Goal: Find specific page/section: Find specific page/section

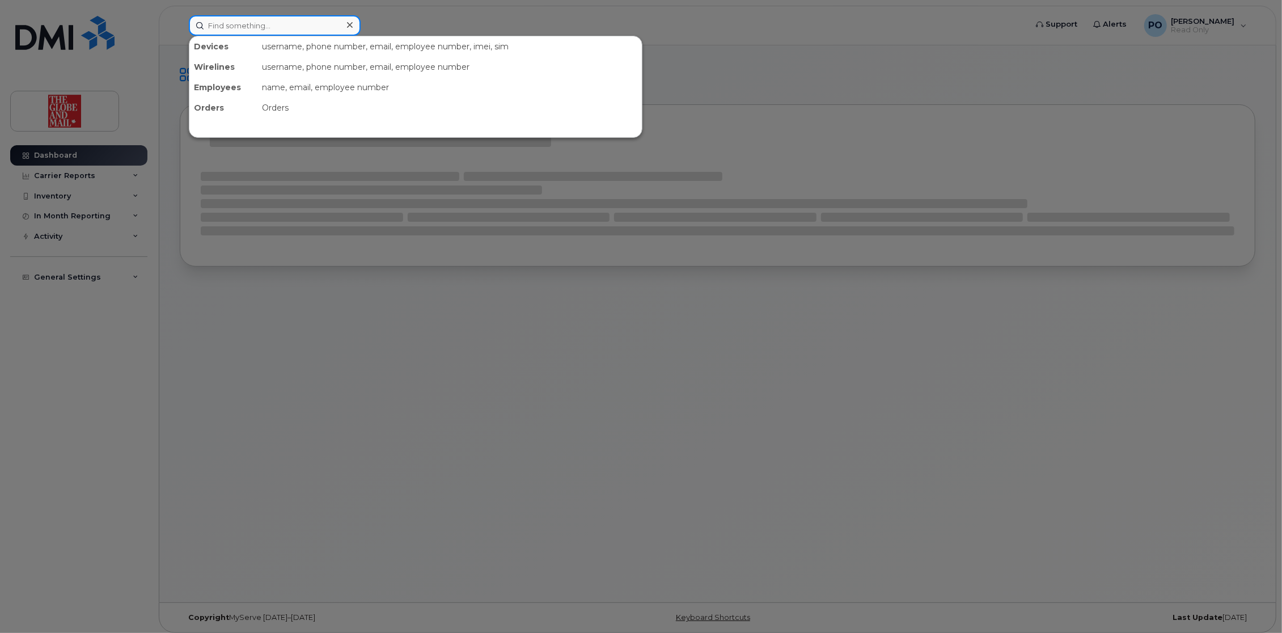
click at [223, 23] on input at bounding box center [275, 25] width 172 height 20
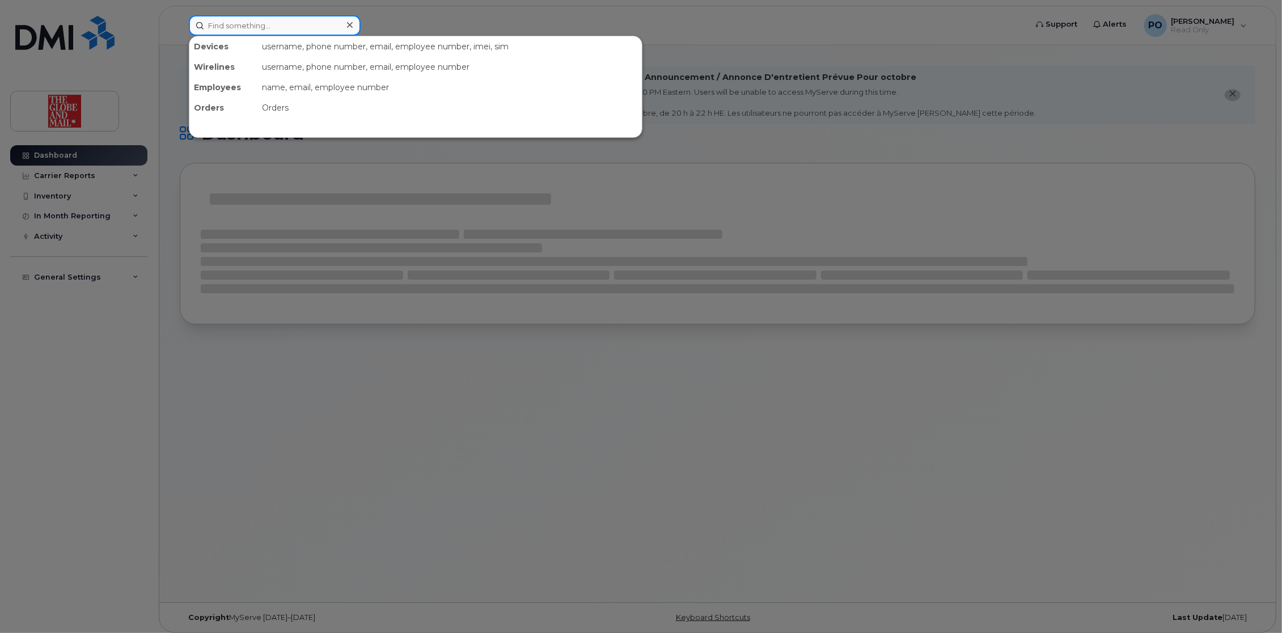
paste input "4374319721"
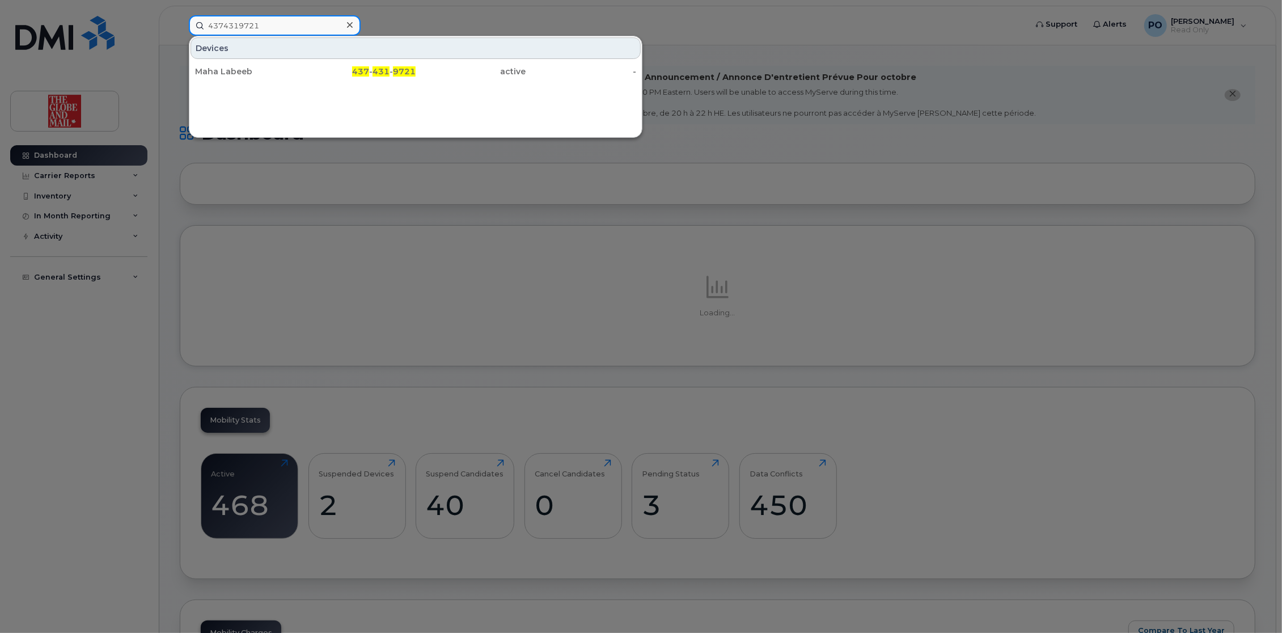
type input "4374319721"
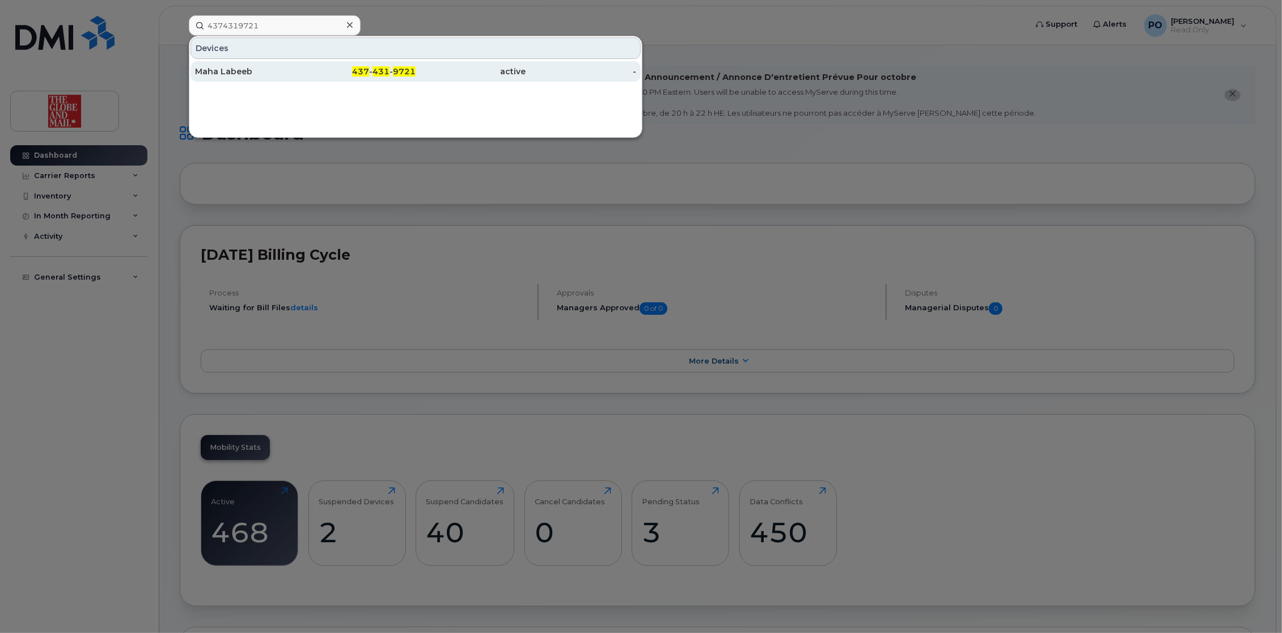
click at [379, 73] on span "431" at bounding box center [381, 71] width 17 height 10
